Goal: Communication & Community: Answer question/provide support

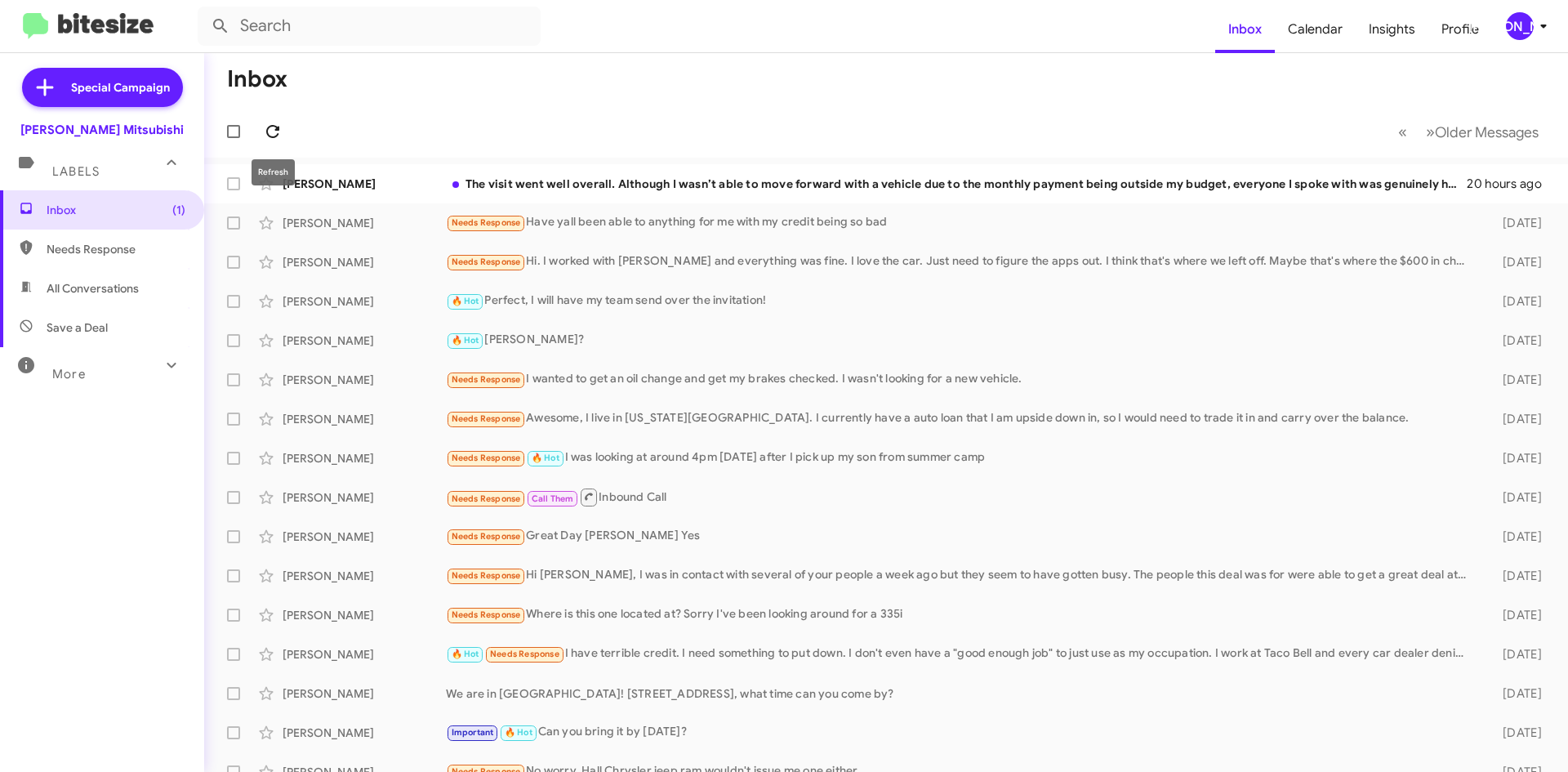
click at [284, 128] on span at bounding box center [273, 131] width 33 height 20
click at [1511, 24] on div "[PERSON_NAME]" at bounding box center [1519, 26] width 28 height 28
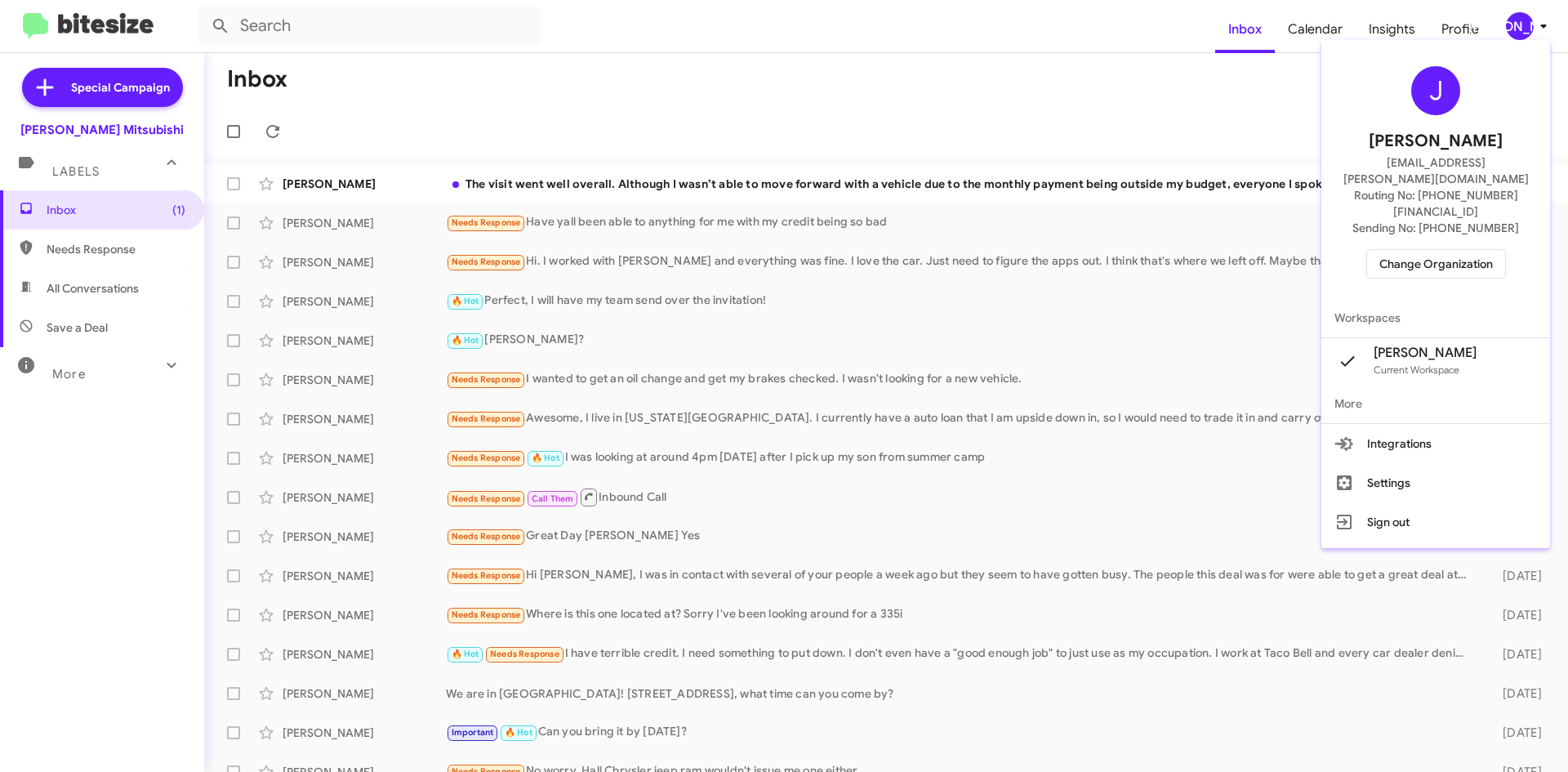
click at [1450, 250] on span "Change Organization" at bounding box center [1436, 264] width 113 height 28
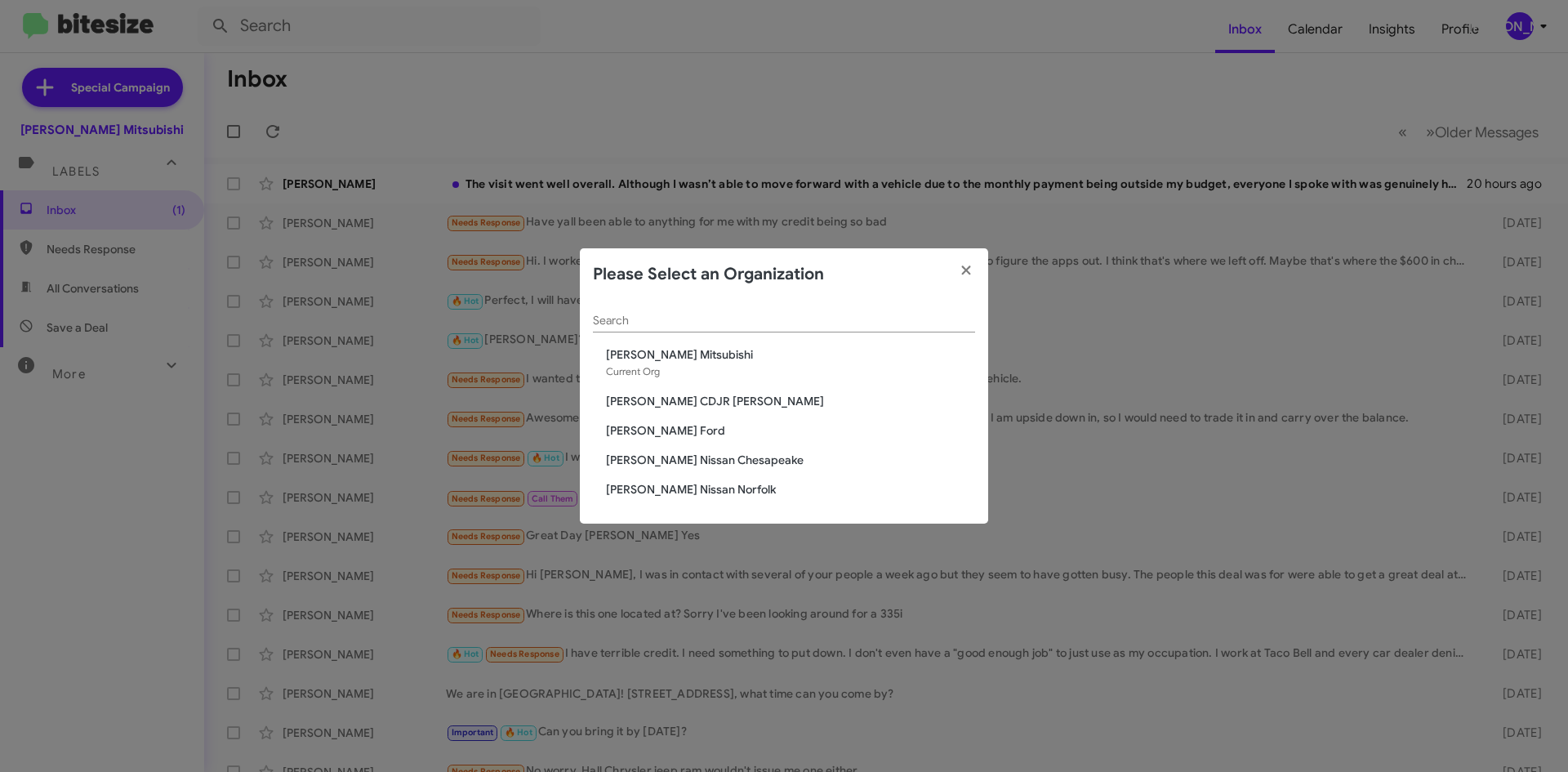
click at [701, 398] on span "[PERSON_NAME] CDJR [PERSON_NAME]" at bounding box center [790, 401] width 369 height 16
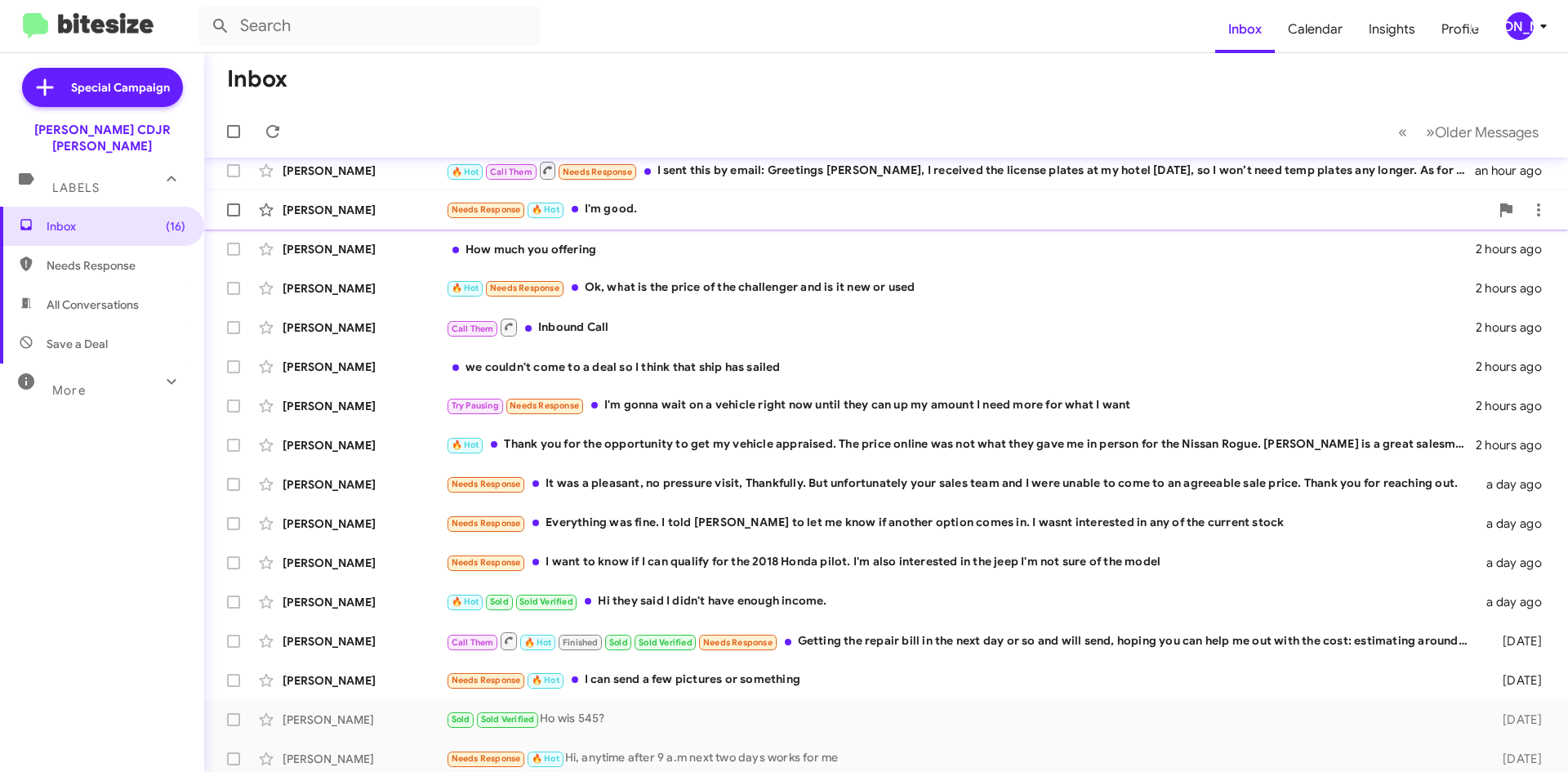
scroll to position [177, 0]
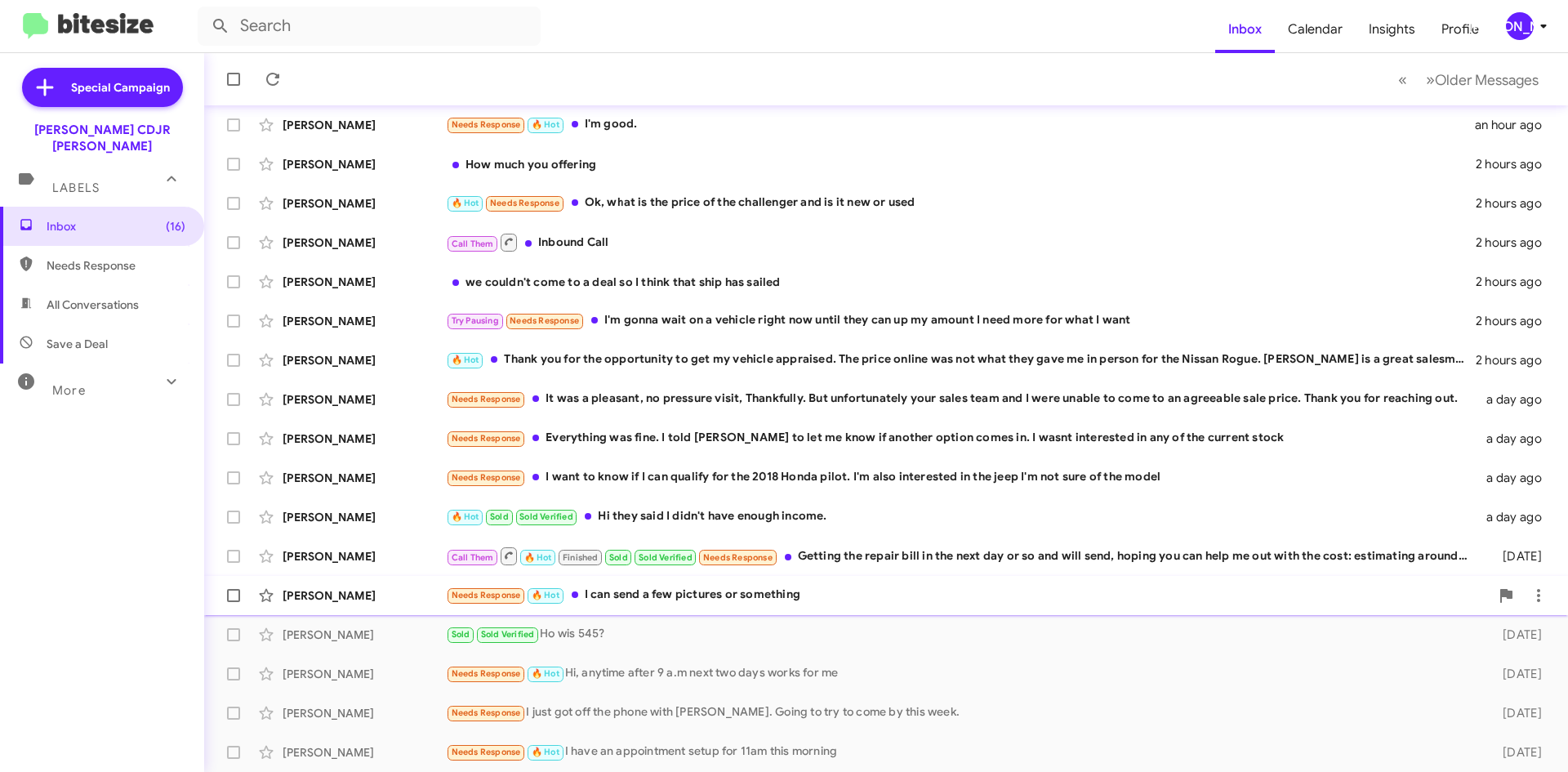
click at [726, 585] on div "Needs Response 🔥 Hot I can send a few pictures or something" at bounding box center [967, 594] width 1044 height 19
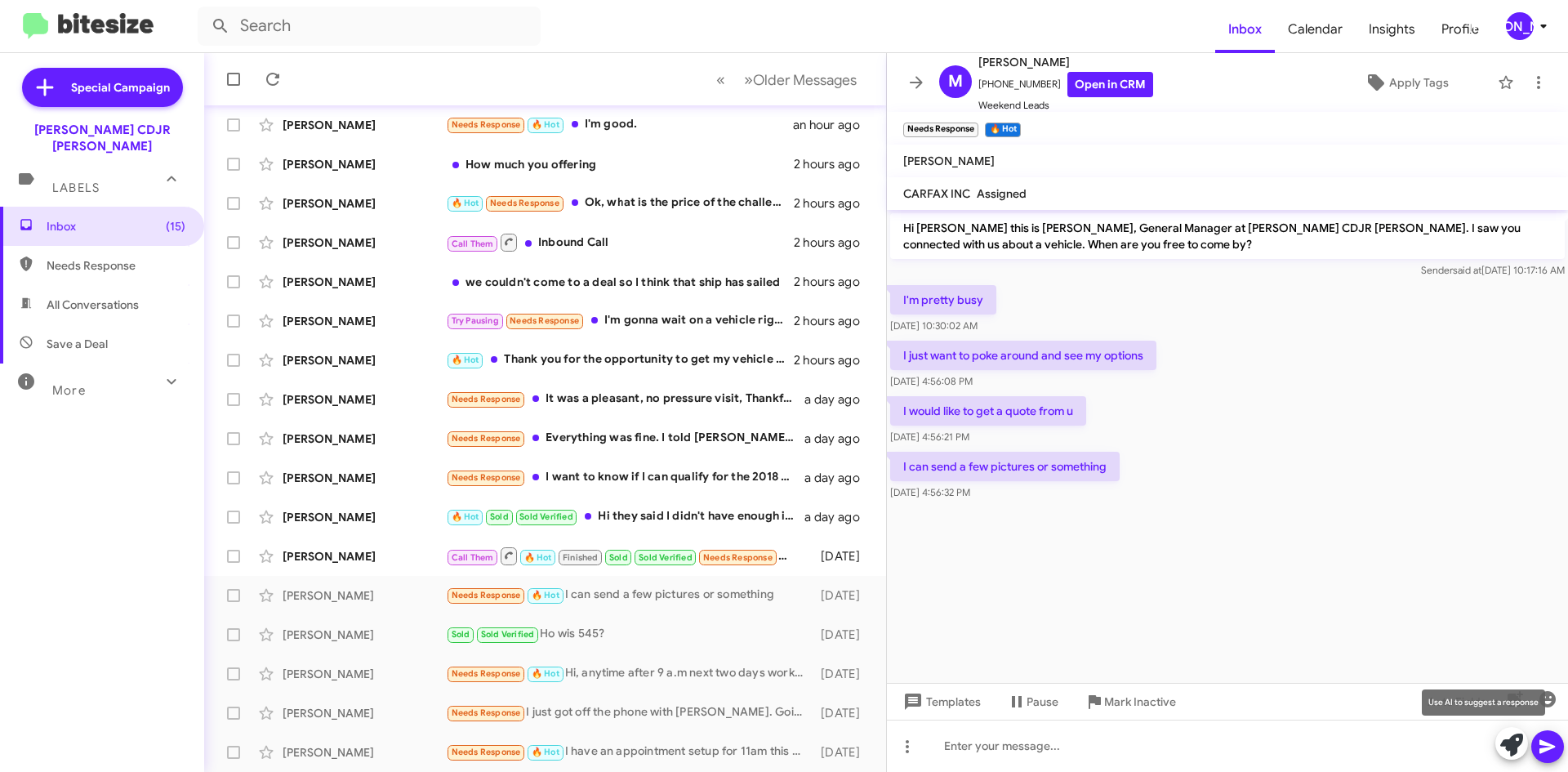
click at [1513, 743] on icon at bounding box center [1511, 745] width 23 height 23
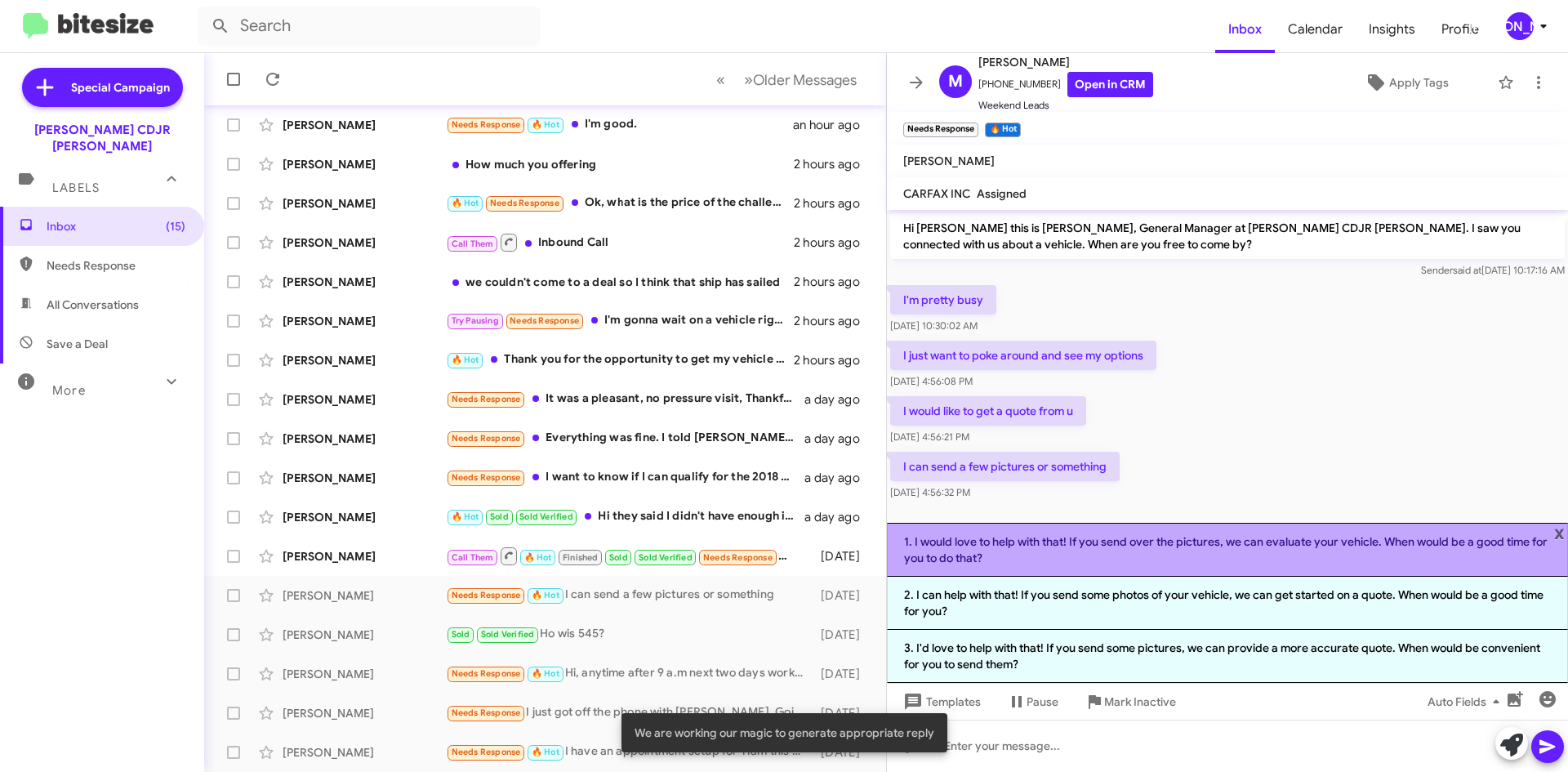
click at [1285, 560] on li "1. I would love to help with that! If you send over the pictures, we can evalua…" at bounding box center [1227, 549] width 681 height 53
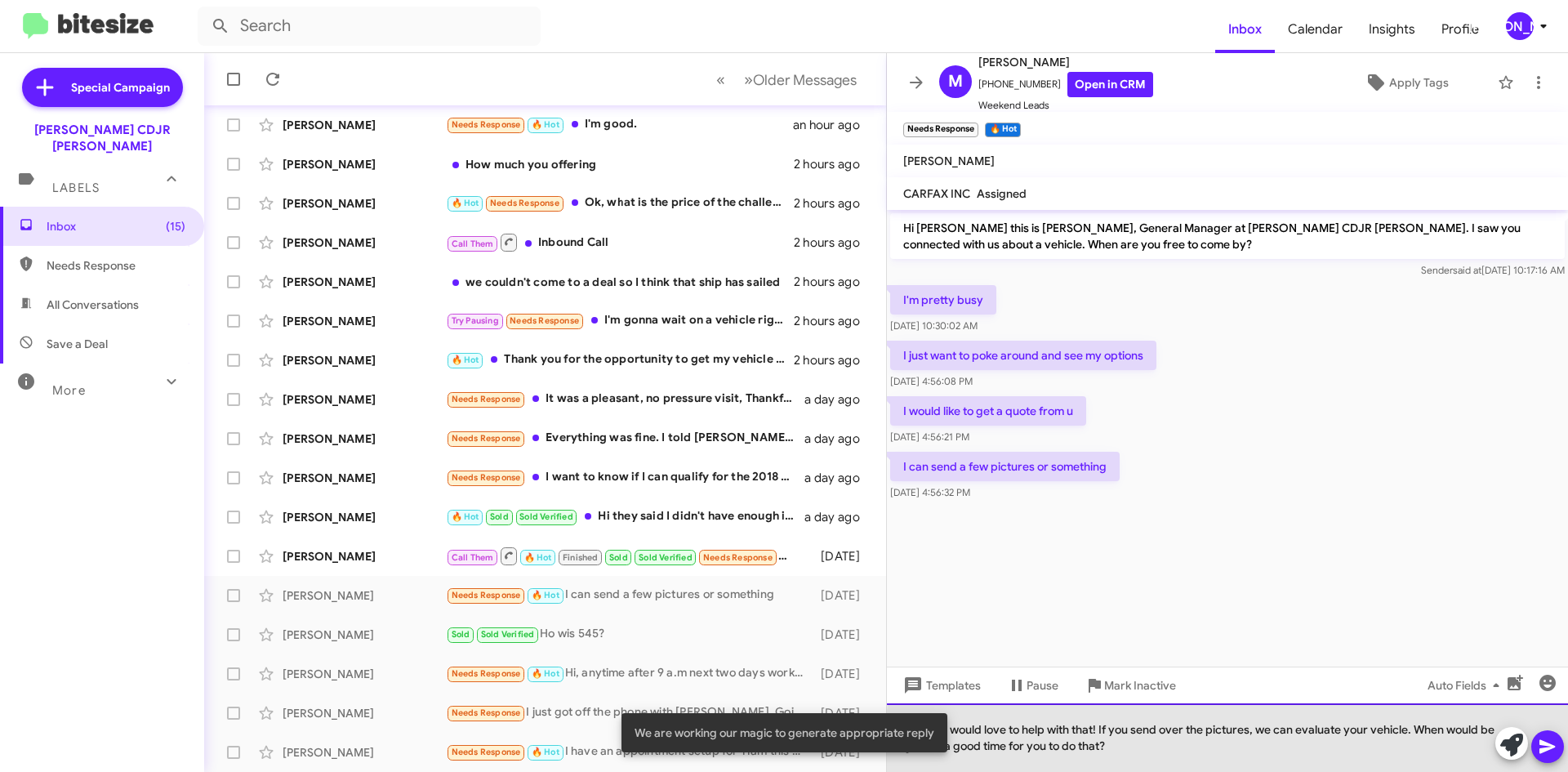
click at [1567, 742] on div "I would love to help with that! If you send over the pictures, we can evaluate …" at bounding box center [1227, 738] width 681 height 69
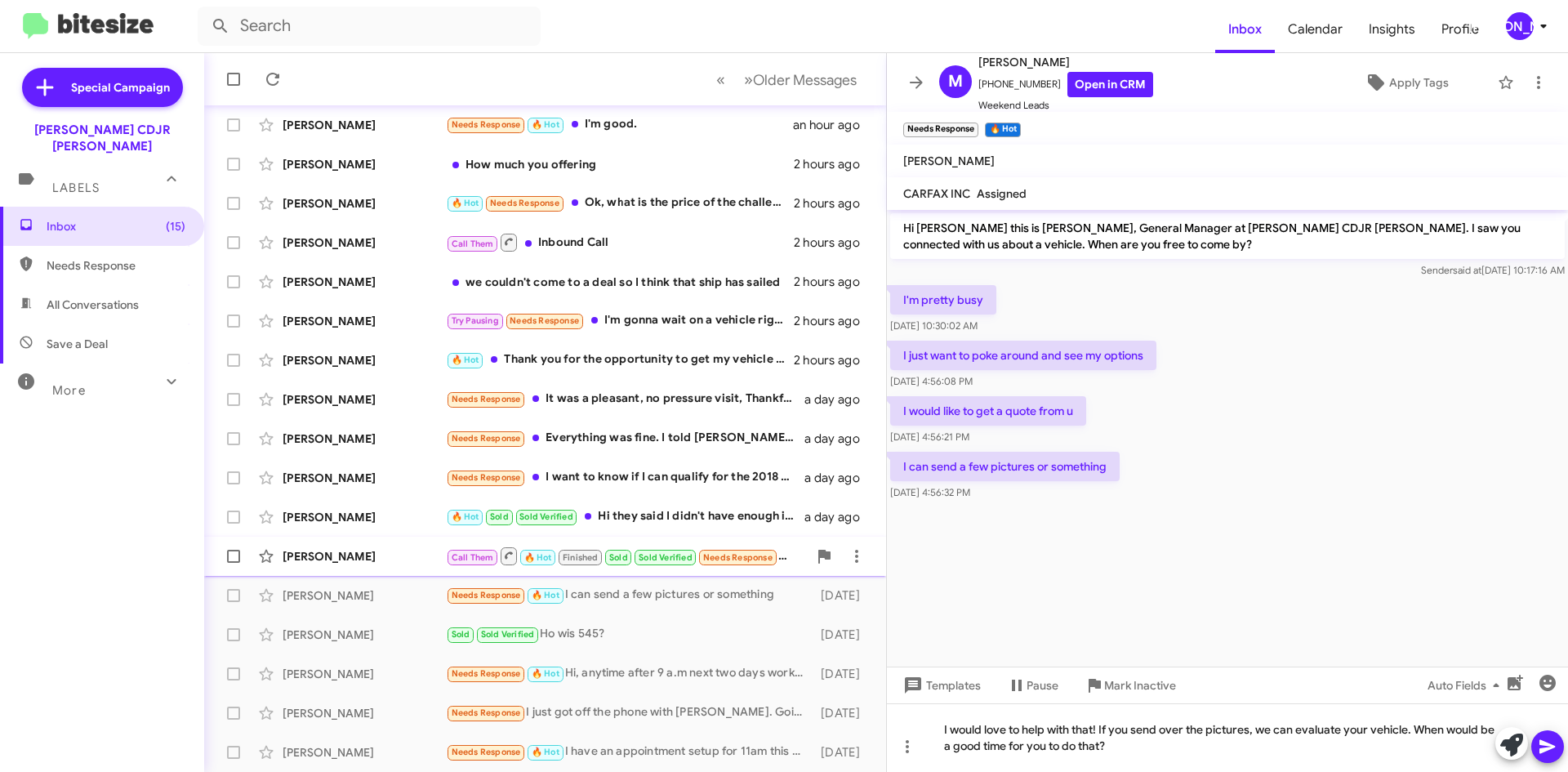
click at [634, 556] on span "Sold Verified" at bounding box center [665, 556] width 64 height 14
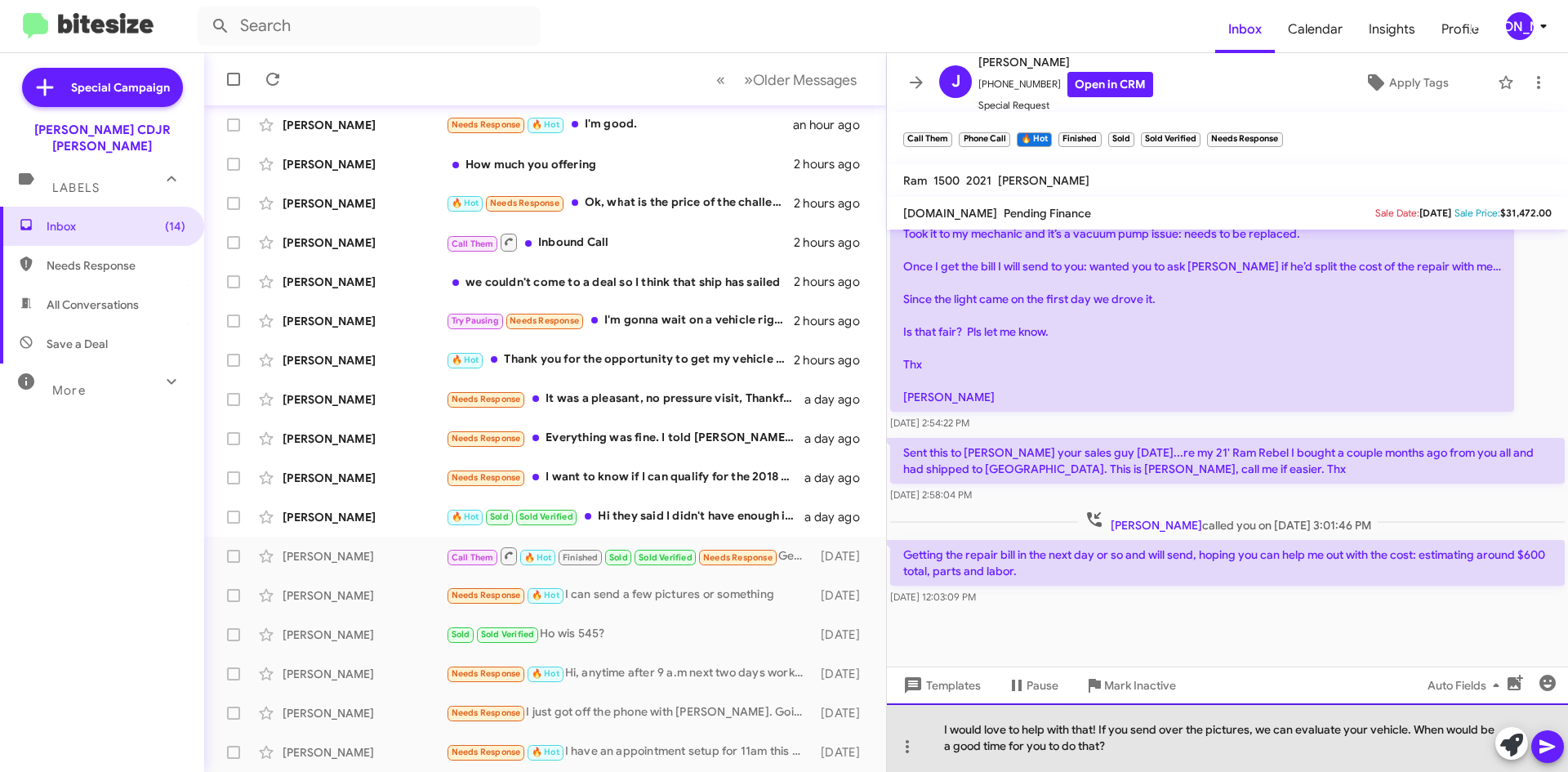
click at [1213, 764] on div "I would love to help with that! If you send over the pictures, we can evaluate …" at bounding box center [1227, 738] width 681 height 69
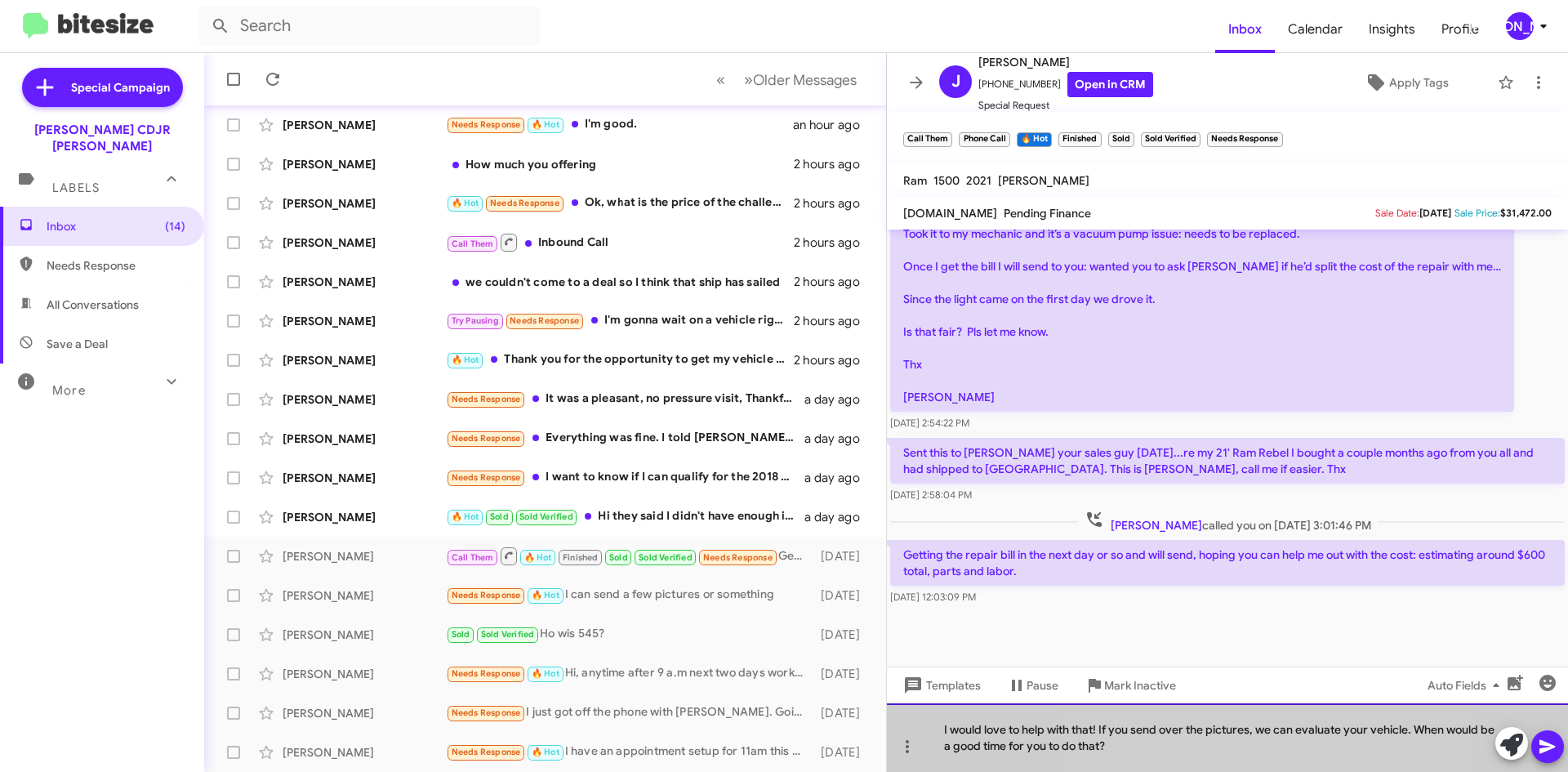
click at [1213, 764] on div "I would love to help with that! If you send over the pictures, we can evaluate …" at bounding box center [1227, 738] width 681 height 69
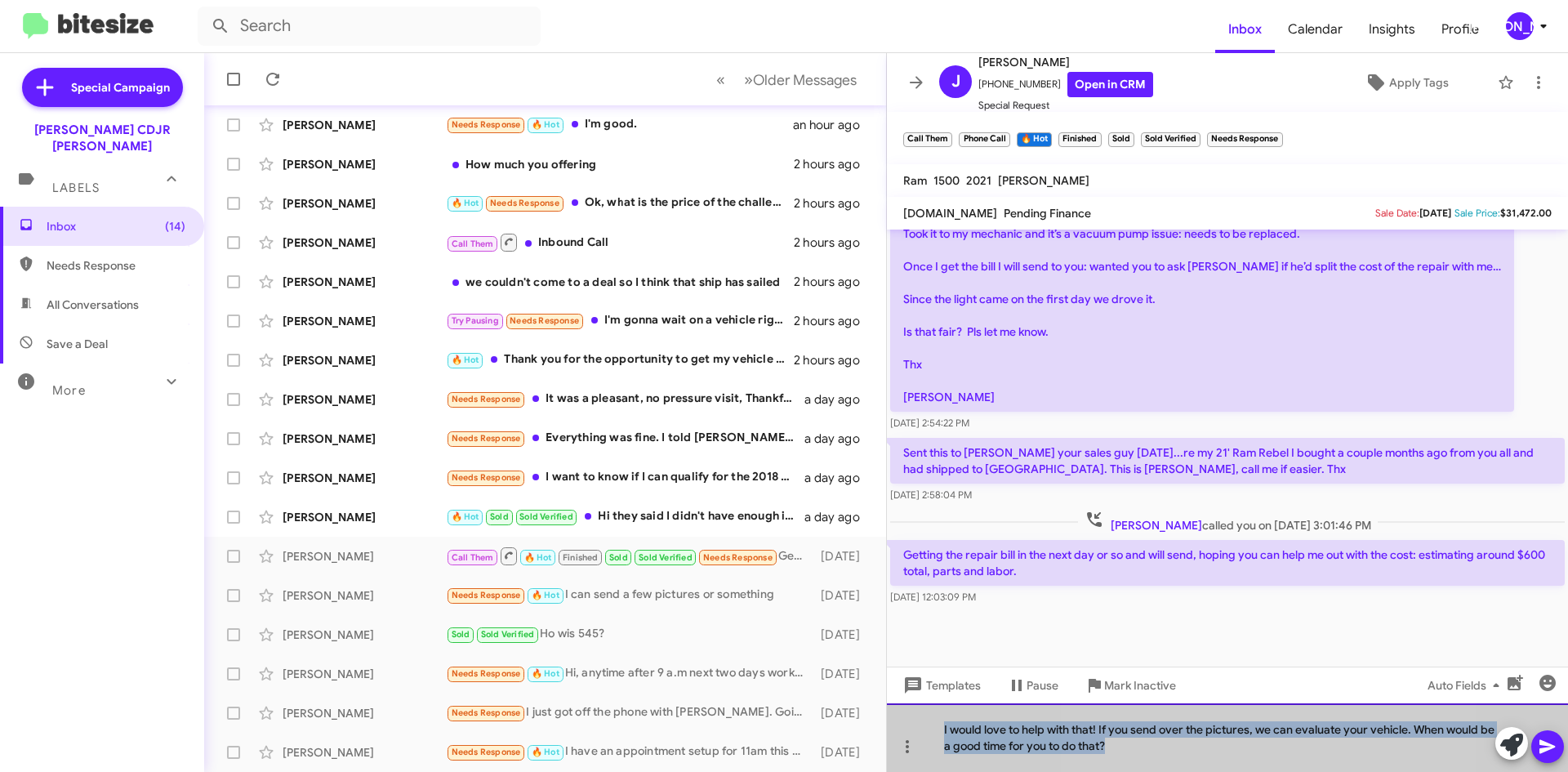
click at [1213, 764] on div "I would love to help with that! If you send over the pictures, we can evaluate …" at bounding box center [1227, 738] width 681 height 69
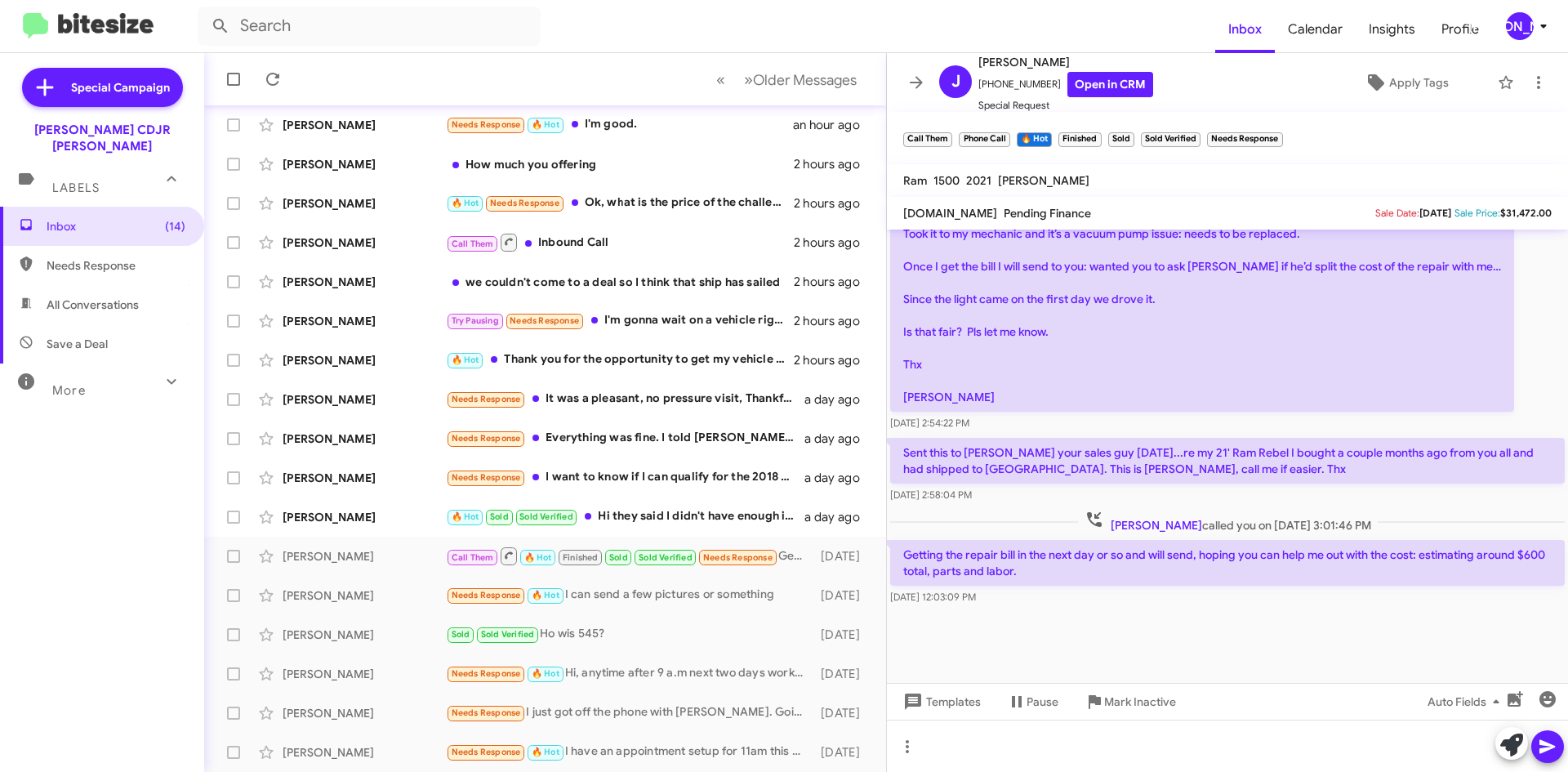
click at [1200, 638] on div at bounding box center [1227, 648] width 681 height 78
click at [695, 518] on div "🔥 Hot Sold Sold Verified Hi they said I didn't have enough income." at bounding box center [626, 516] width 361 height 19
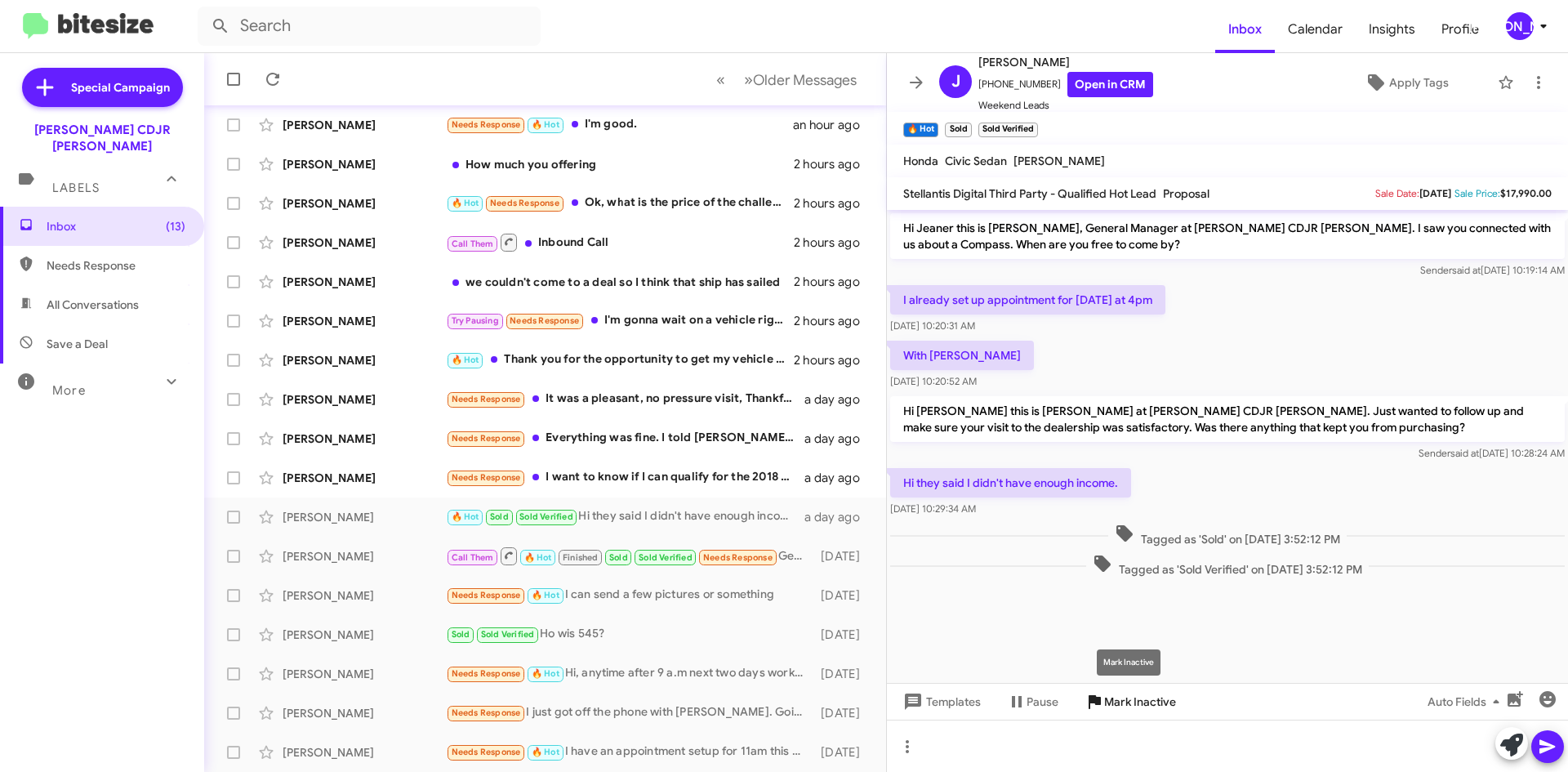
click at [1114, 708] on span "Mark Inactive" at bounding box center [1140, 701] width 72 height 29
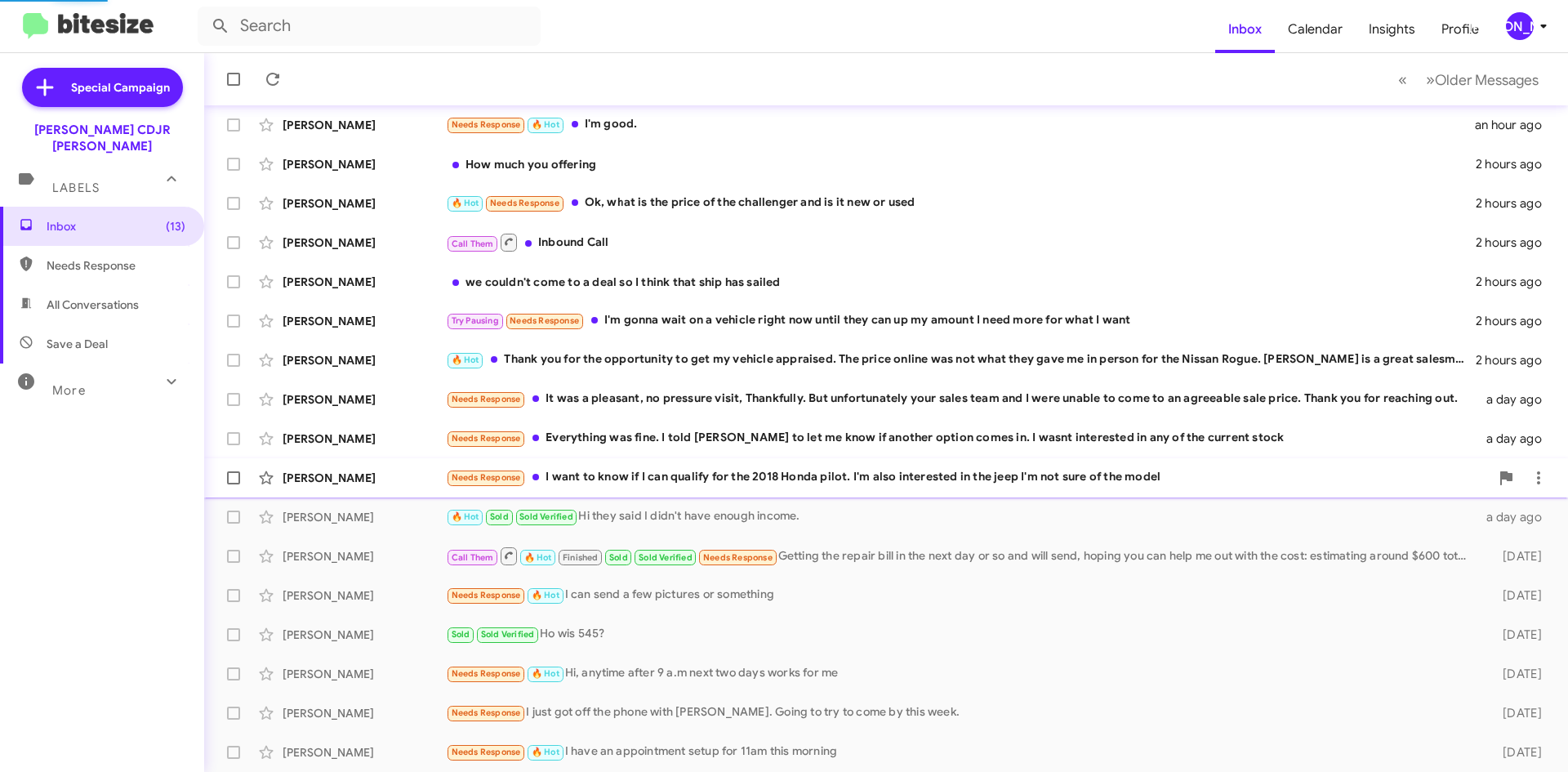
scroll to position [137, 0]
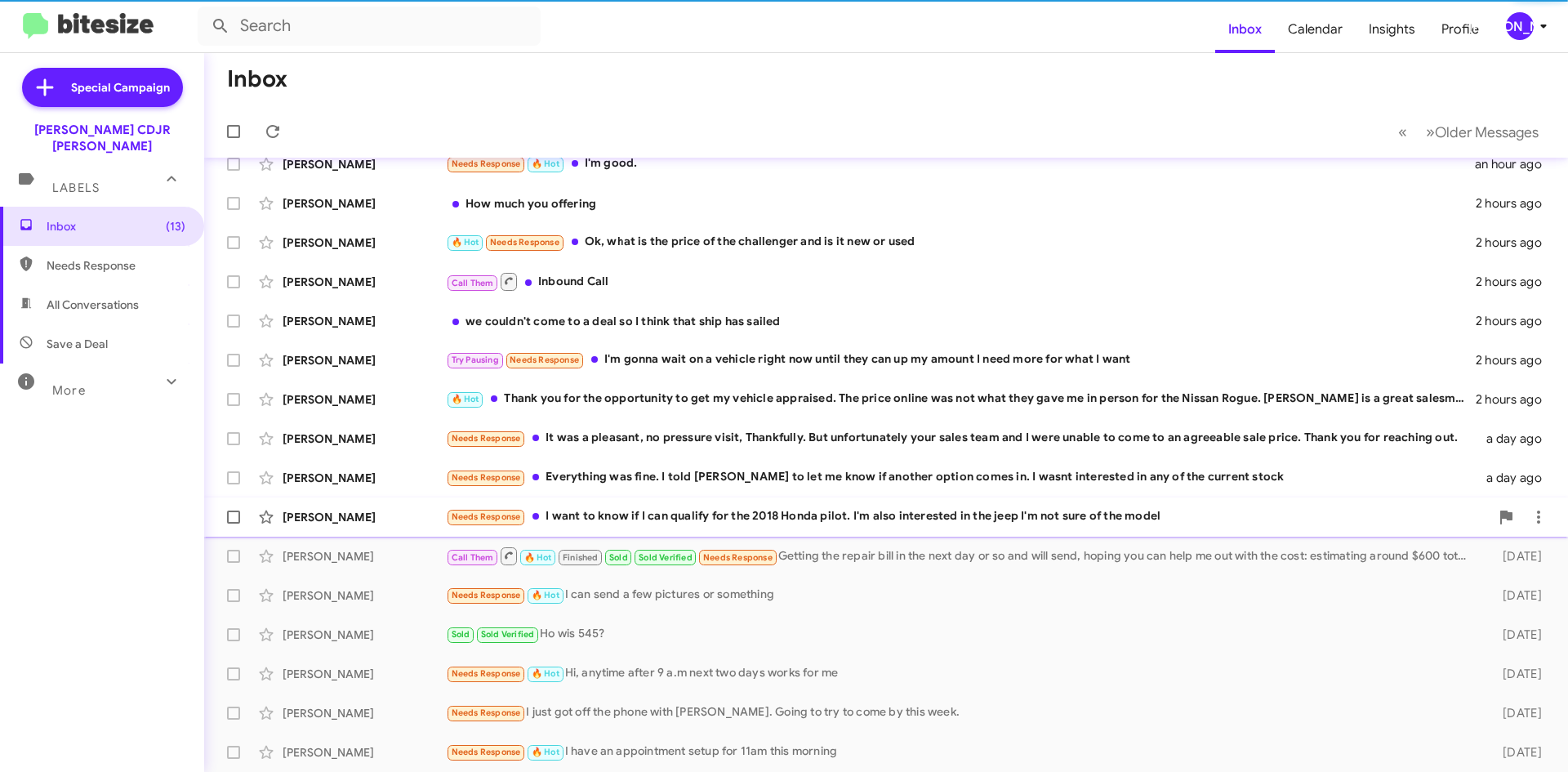
click at [685, 510] on div "Needs Response I want to know if I can qualify for the 2018 Honda pilot. I'm al…" at bounding box center [967, 516] width 1044 height 19
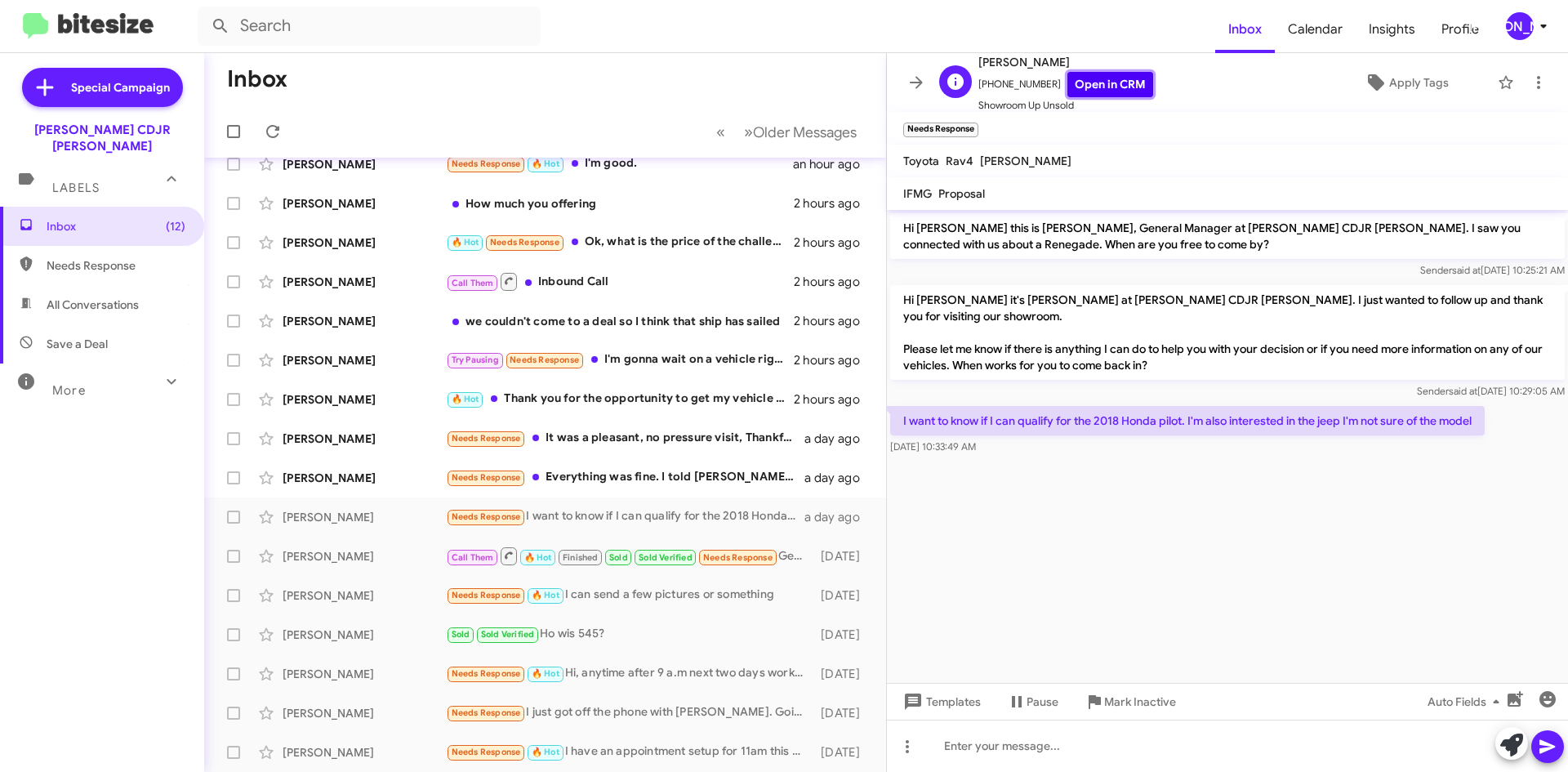
click at [1086, 87] on link "Open in CRM" at bounding box center [1110, 84] width 86 height 25
click at [1516, 751] on icon at bounding box center [1511, 745] width 23 height 23
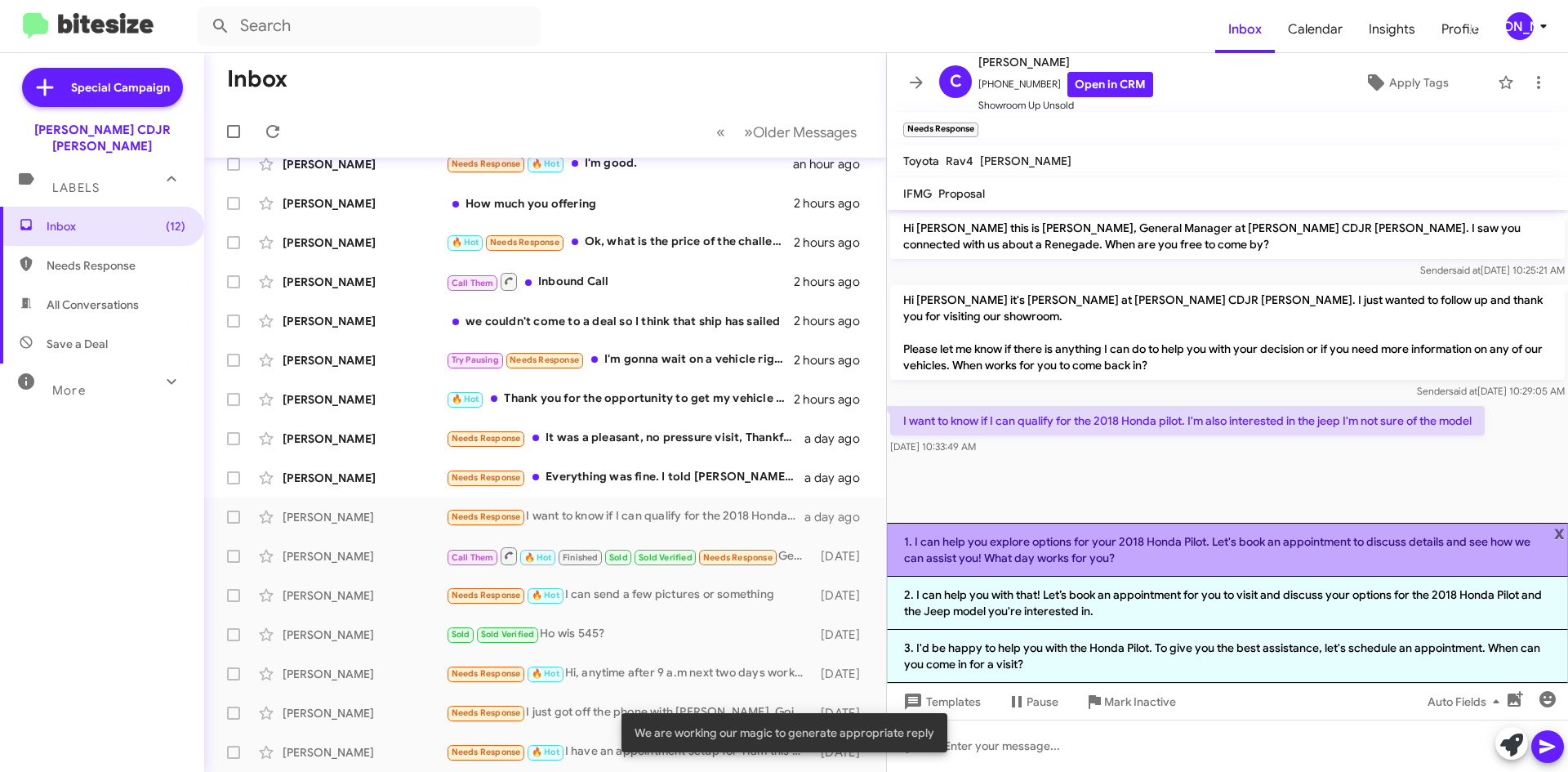
click at [1123, 556] on li "1. I can help you explore options for your 2018 Honda Pilot. Let's book an appo…" at bounding box center [1227, 549] width 681 height 53
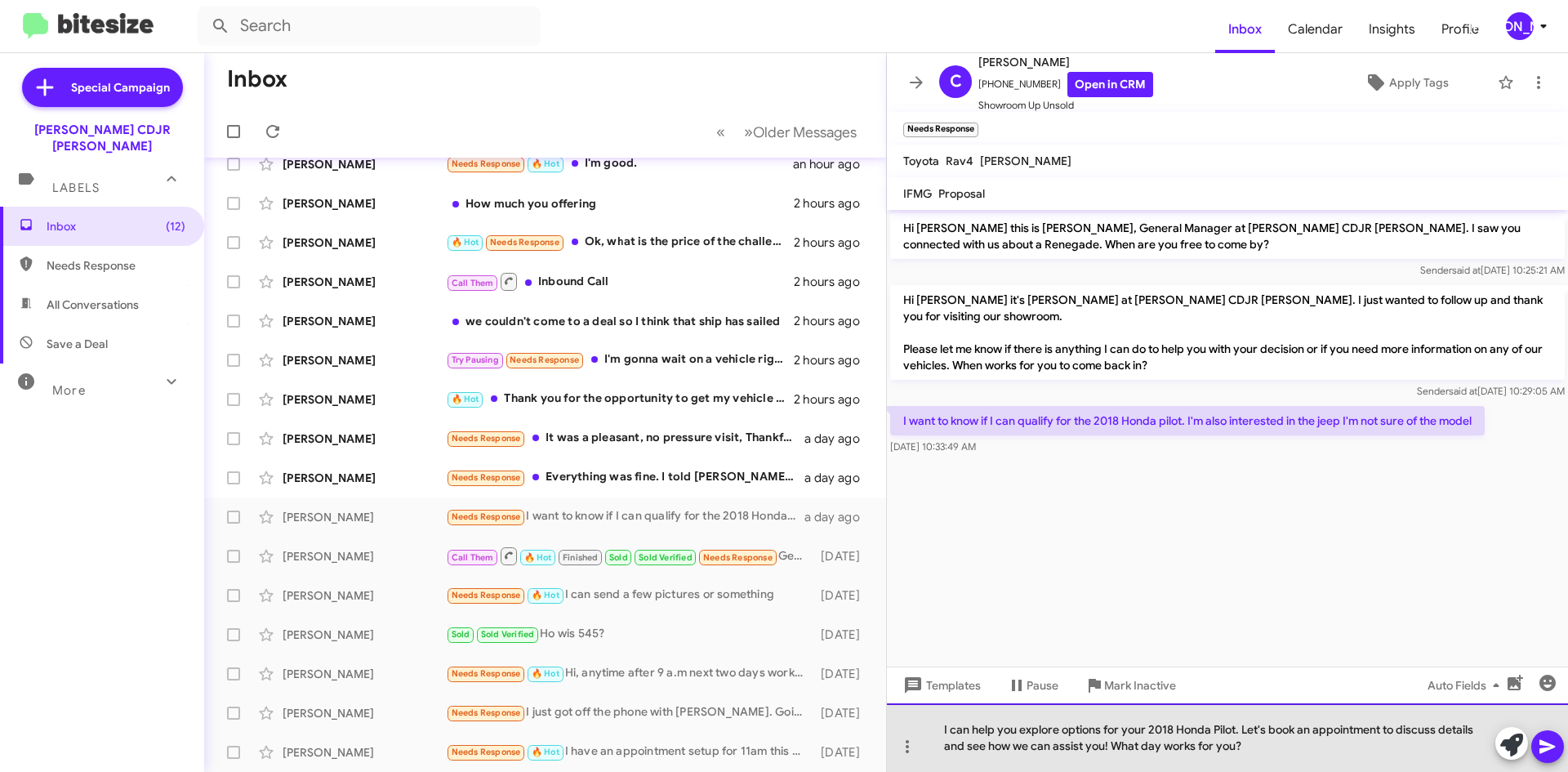
click at [1563, 742] on div "I can help you explore options for your 2018 Honda Pilot. Let's book an appoint…" at bounding box center [1227, 738] width 681 height 69
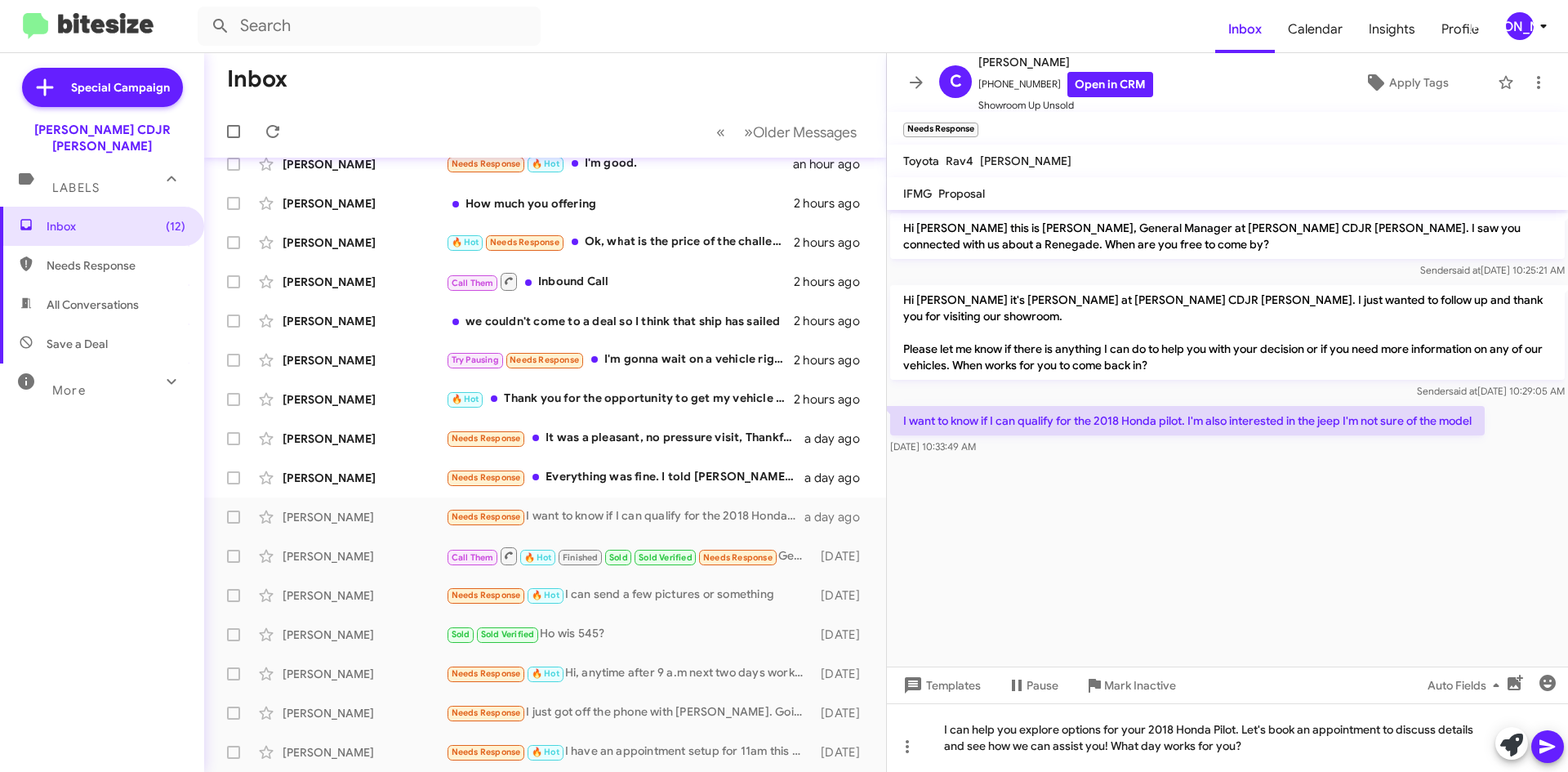
click at [1549, 746] on icon at bounding box center [1546, 747] width 15 height 14
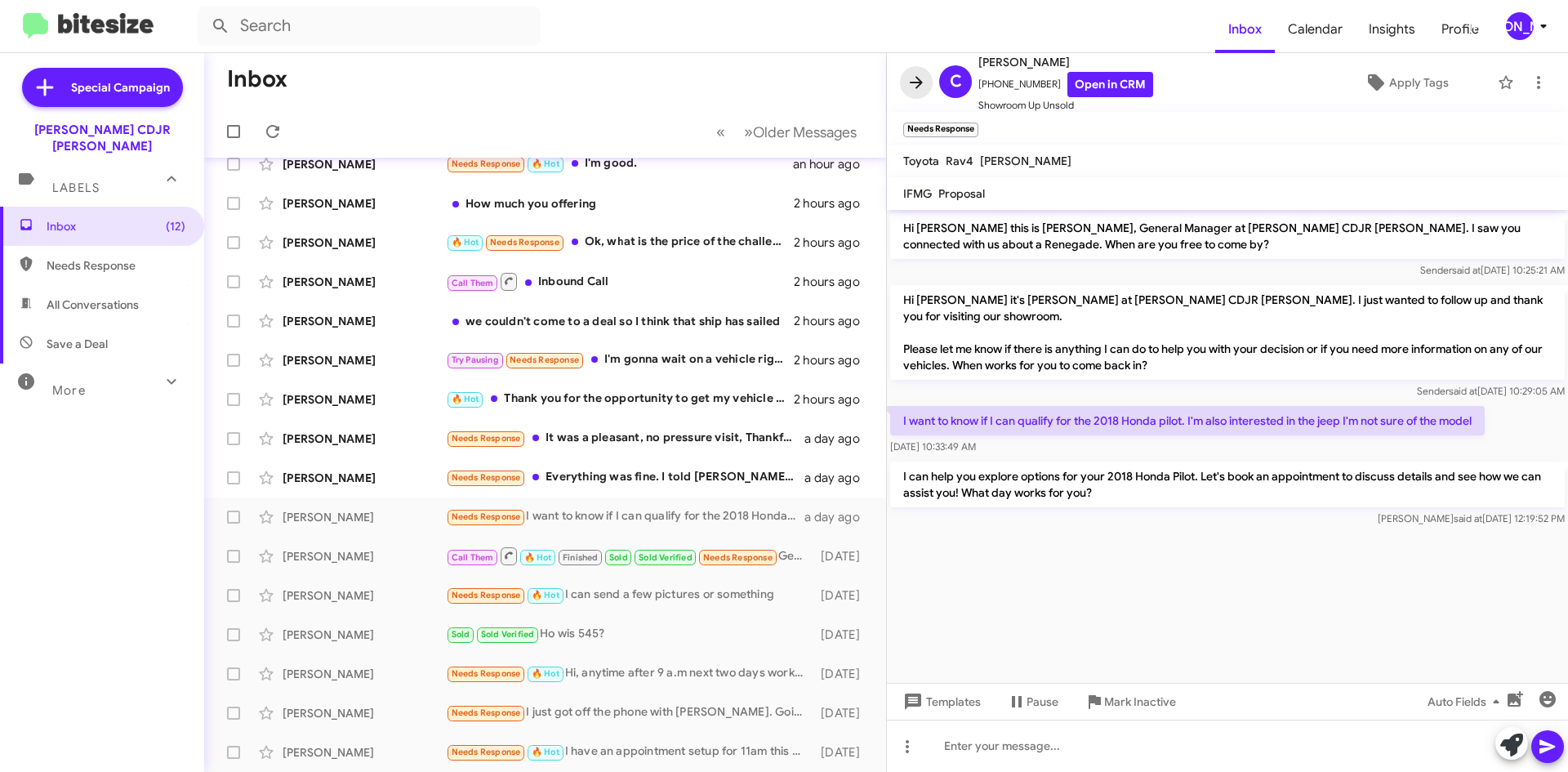
click at [911, 79] on icon at bounding box center [917, 82] width 20 height 20
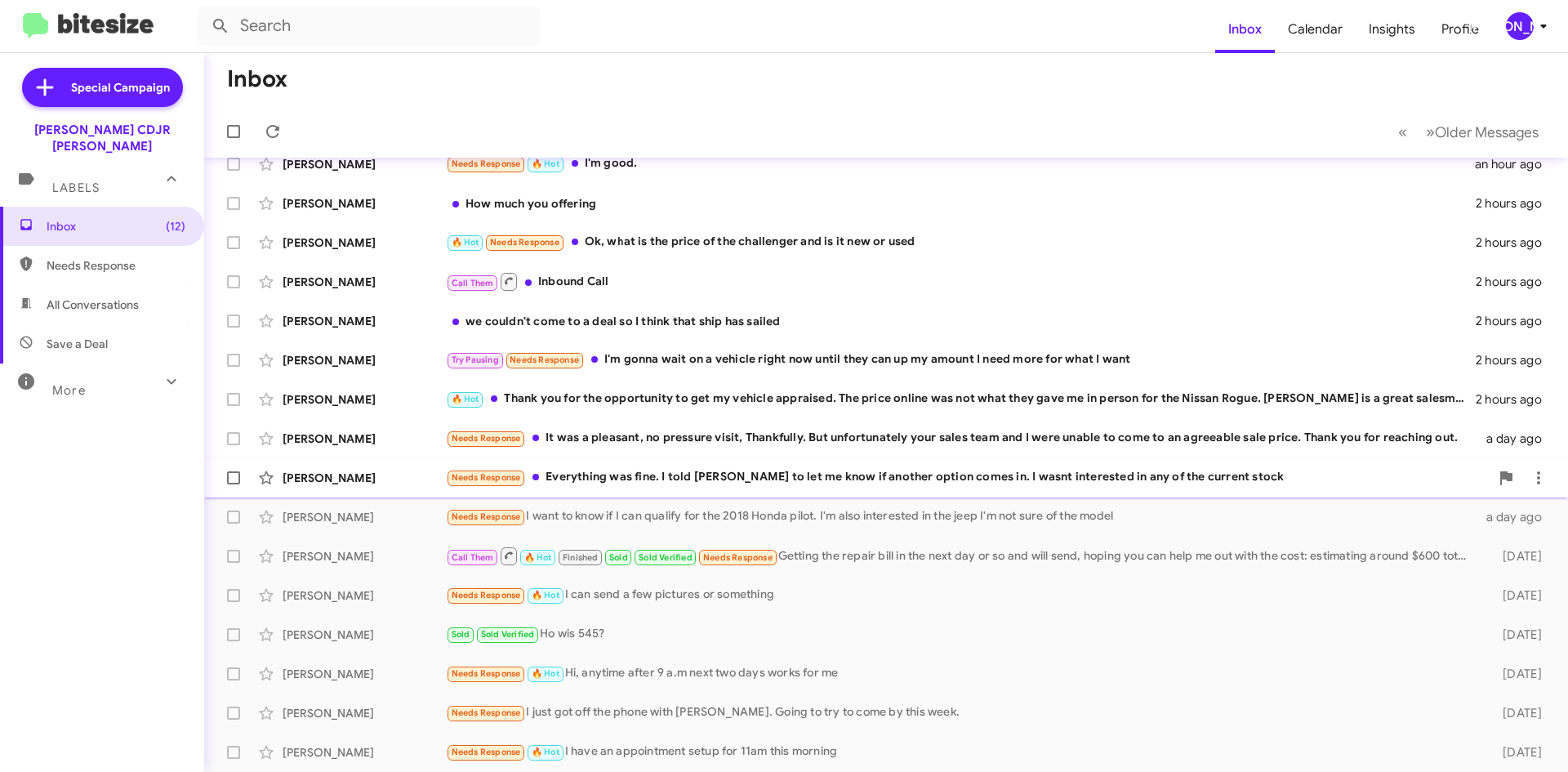
click at [791, 487] on div "[PERSON_NAME] Needs Response Everything was fine. I told [PERSON_NAME] to let m…" at bounding box center [886, 478] width 1338 height 33
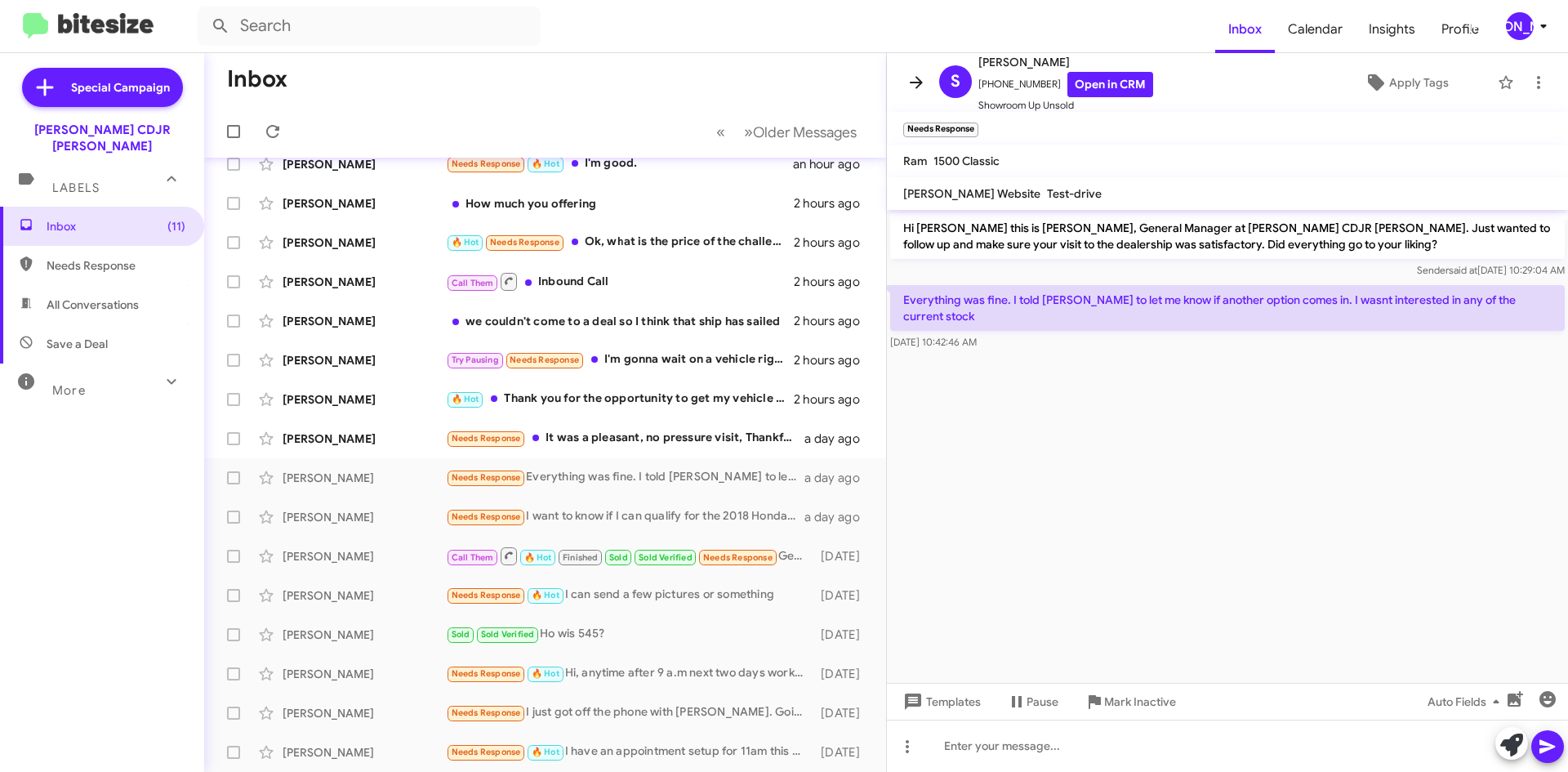
click at [916, 79] on icon at bounding box center [917, 82] width 20 height 20
